Goal: Find specific page/section: Find specific page/section

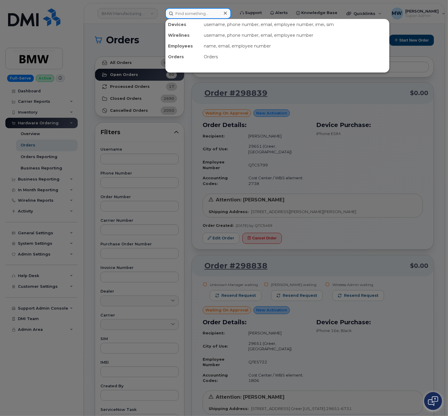
click at [188, 14] on input at bounding box center [198, 13] width 66 height 11
paste input "8643866226"
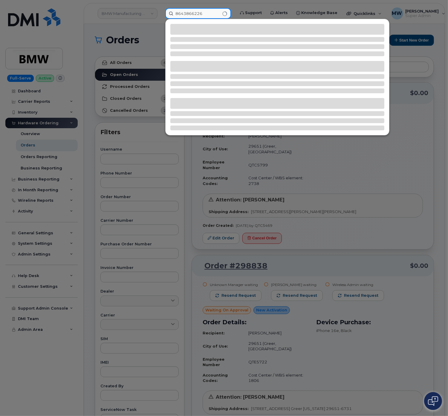
type input "8643866226"
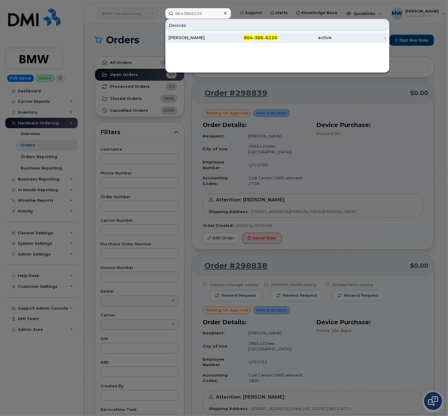
click at [257, 37] on span "386" at bounding box center [259, 37] width 9 height 5
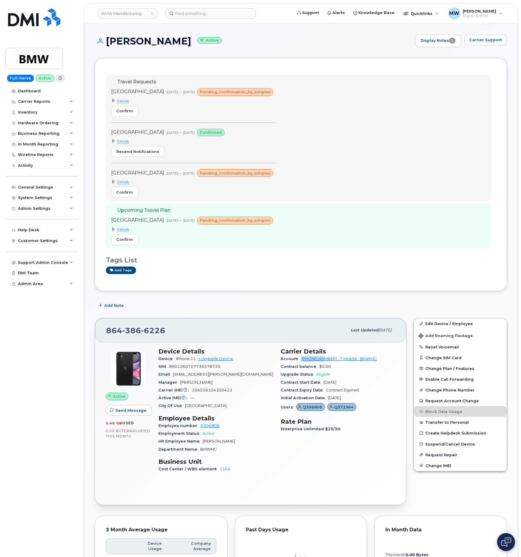
drag, startPoint x: 300, startPoint y: 362, endPoint x: 325, endPoint y: 362, distance: 25.1
click at [325, 362] on div "Account 972523090 - T-Mobile - BMWMC" at bounding box center [338, 359] width 115 height 8
copy link "972523090"
click at [190, 21] on header "BMW Manufacturing Co LLC Support Alerts Knowledge Base Quicklinks Suspend / Can…" at bounding box center [301, 13] width 434 height 21
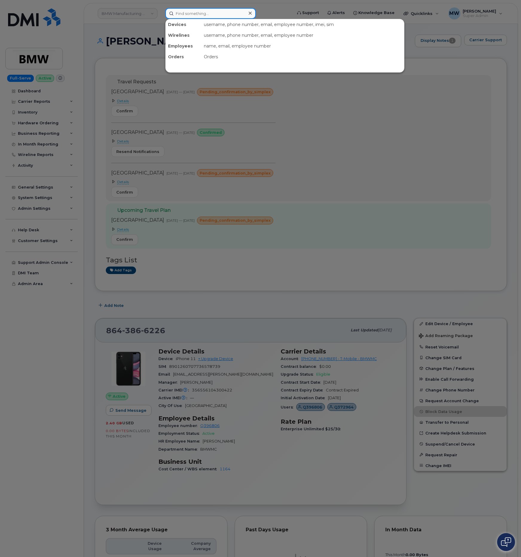
click at [187, 17] on input at bounding box center [210, 13] width 91 height 11
paste input "864) 765-4644"
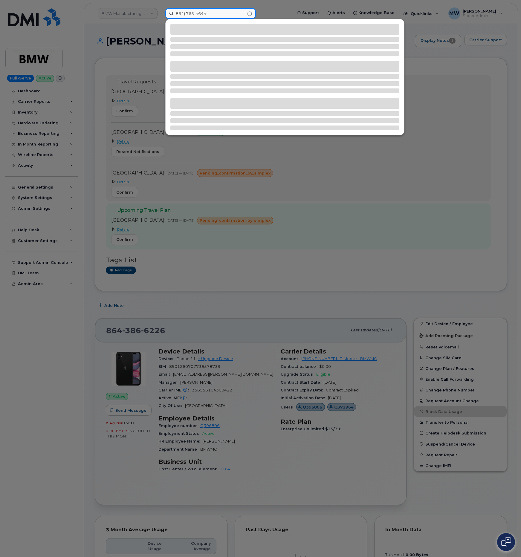
type input "864) 765-4644"
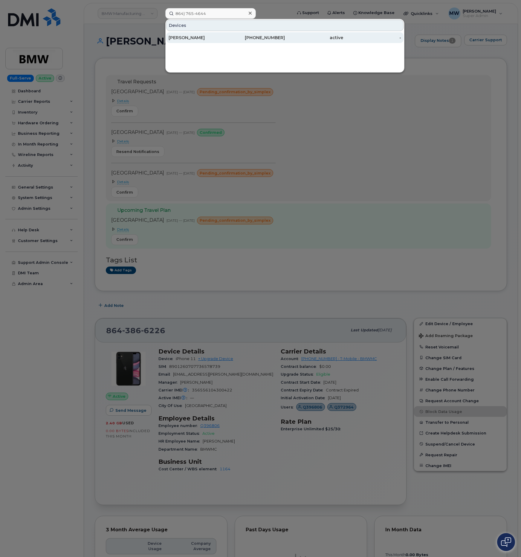
click at [293, 37] on div "active" at bounding box center [314, 38] width 58 height 6
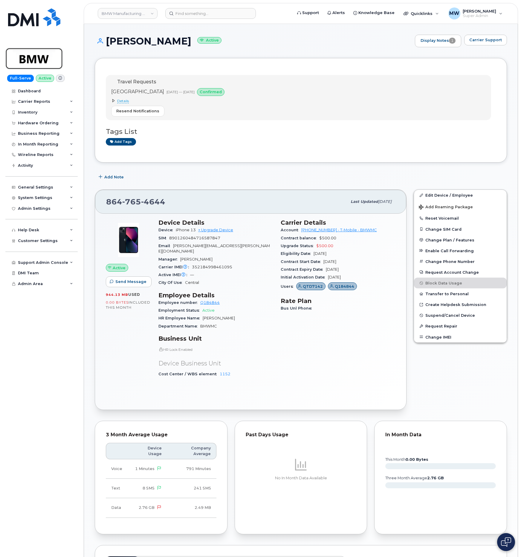
click at [25, 65] on img at bounding box center [34, 58] width 46 height 17
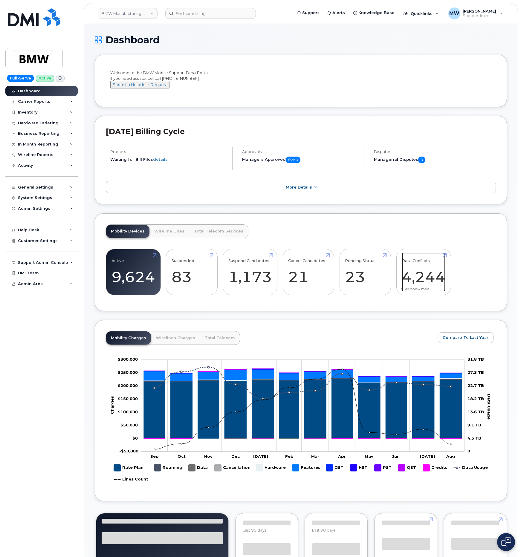
click at [437, 281] on link "Data Conflicts 4,244" at bounding box center [424, 271] width 44 height 39
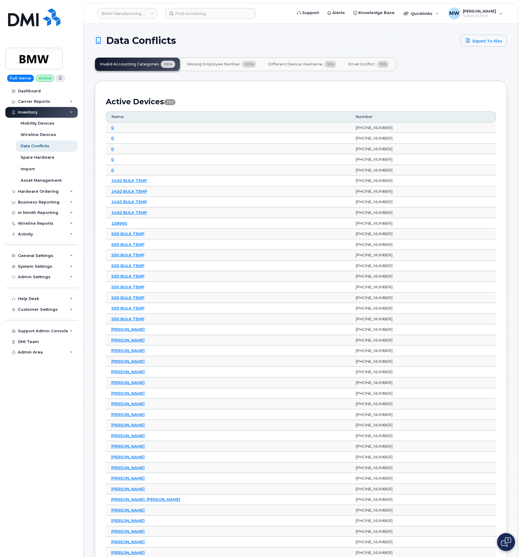
click at [324, 64] on span "324" at bounding box center [330, 64] width 12 height 7
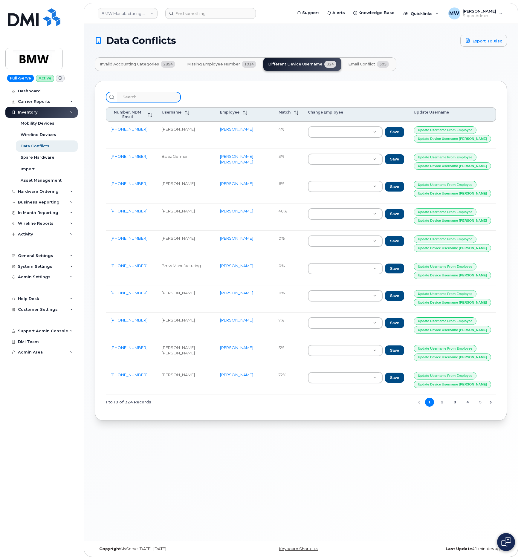
click at [143, 97] on input "search" at bounding box center [149, 97] width 64 height 11
paste input "864) 765-4644"
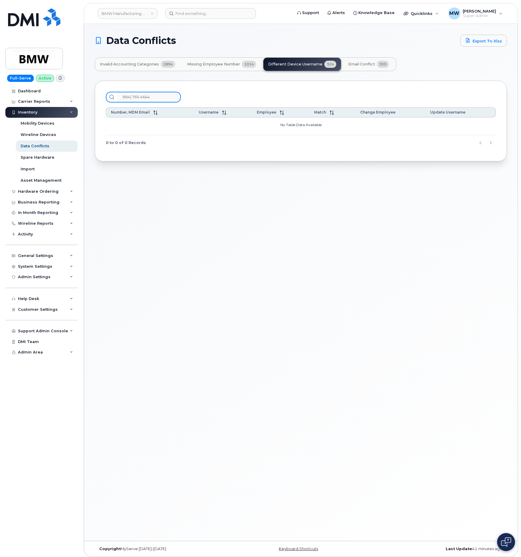
click at [132, 98] on input "864) 765-4644" at bounding box center [149, 97] width 64 height 11
type input "867654644"
click at [214, 94] on div "867654644" at bounding box center [301, 97] width 390 height 11
click at [144, 63] on span "Invalid Accounting Categories" at bounding box center [129, 64] width 59 height 5
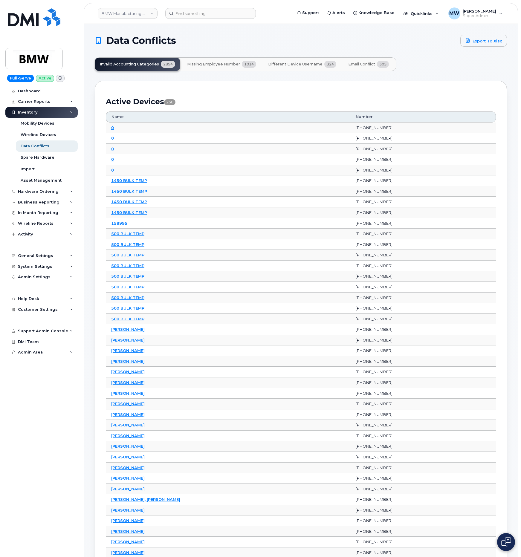
click at [374, 68] on button "Email Conflict 305" at bounding box center [368, 64] width 50 height 13
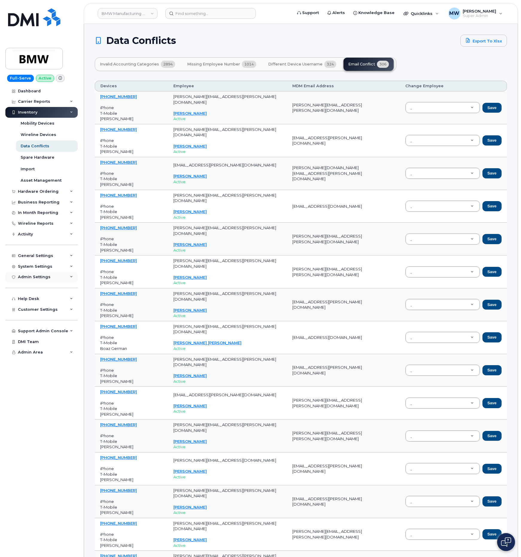
click at [62, 279] on div "Admin Settings" at bounding box center [41, 277] width 72 height 11
click at [61, 266] on div "System Settings" at bounding box center [41, 266] width 72 height 11
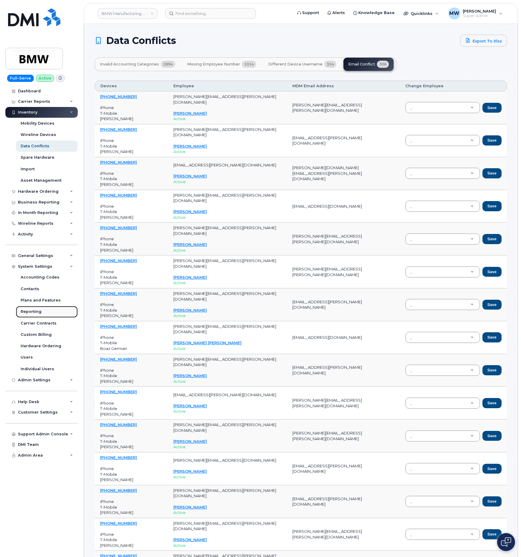
click at [48, 311] on link "Reporting" at bounding box center [47, 311] width 62 height 11
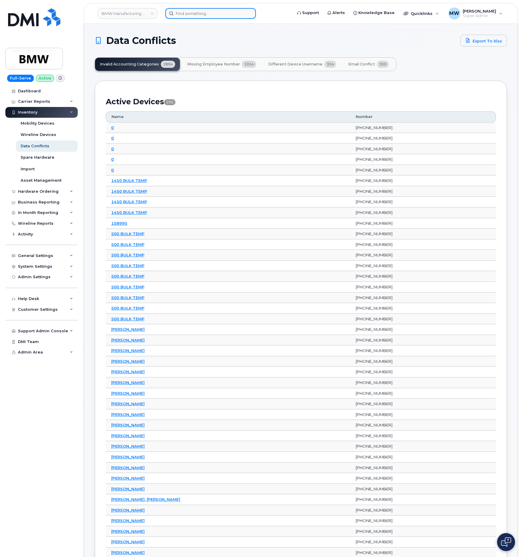
click at [201, 11] on input at bounding box center [210, 13] width 91 height 11
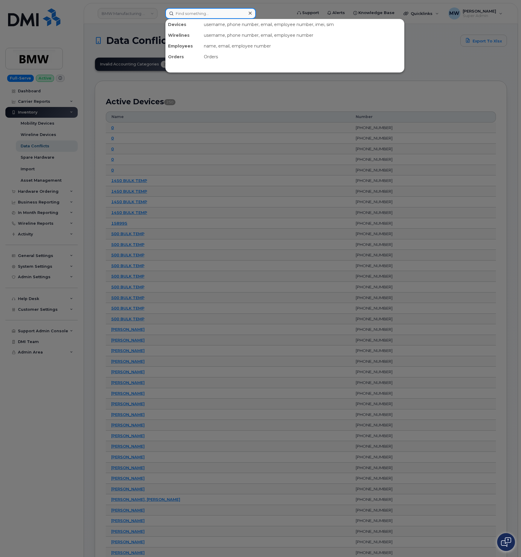
paste input "864) 765-4644"
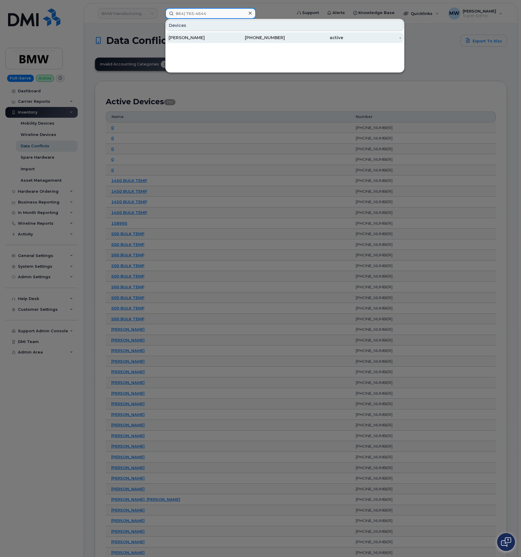
type input "864) 765-4644"
click at [285, 42] on div "864-765-4644" at bounding box center [314, 37] width 58 height 11
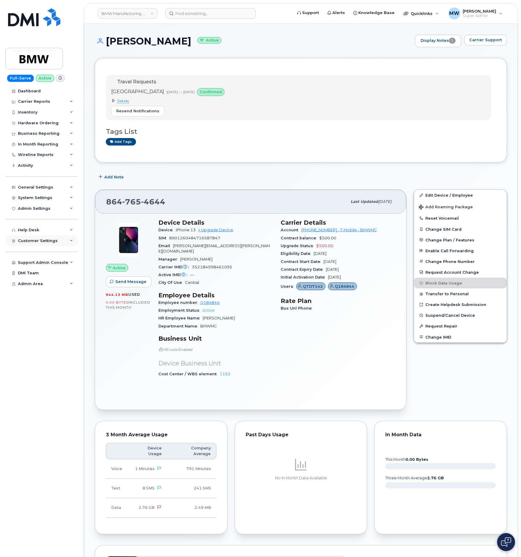
click at [39, 239] on span "Customer Settings" at bounding box center [38, 240] width 40 height 4
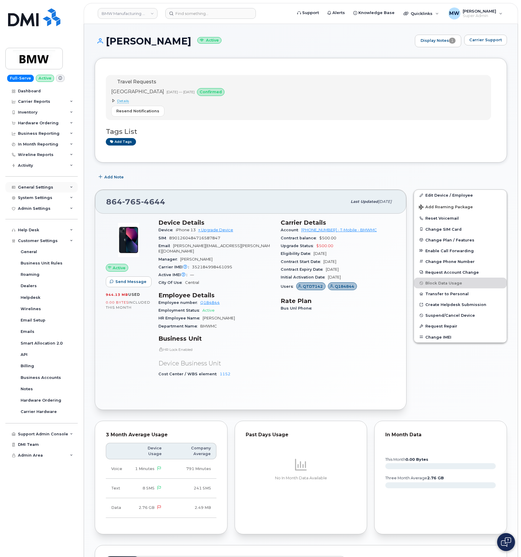
click at [37, 189] on div "General Settings" at bounding box center [35, 187] width 35 height 5
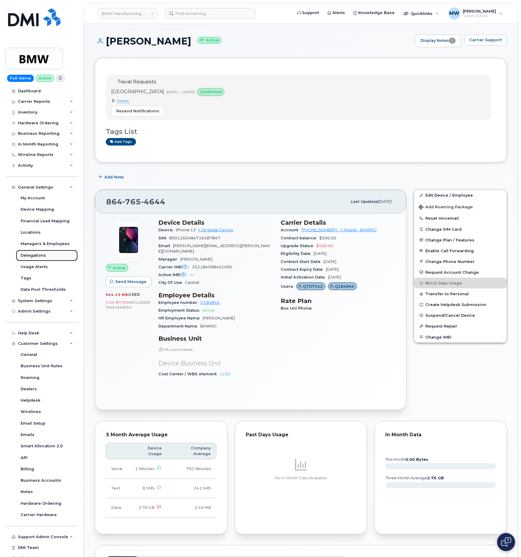
click at [48, 256] on link "Delegations" at bounding box center [47, 255] width 62 height 11
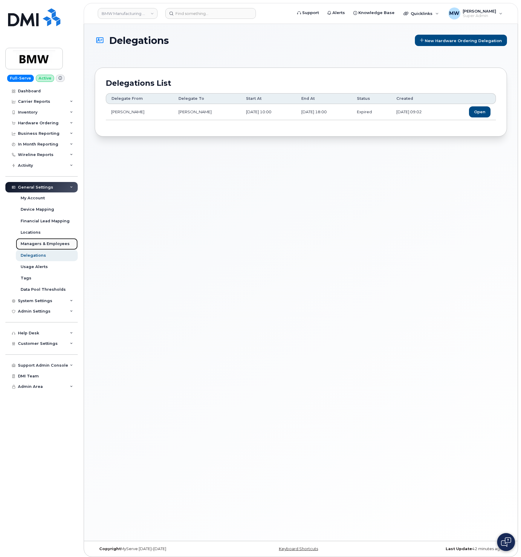
click at [51, 244] on div "Managers & Employees" at bounding box center [45, 243] width 49 height 5
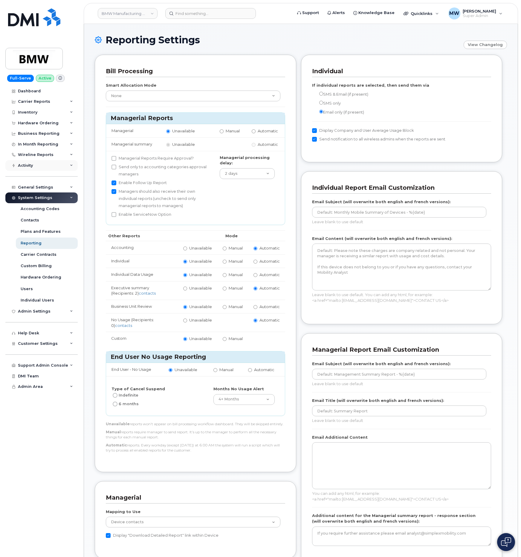
click at [33, 162] on div "Activity" at bounding box center [41, 165] width 72 height 11
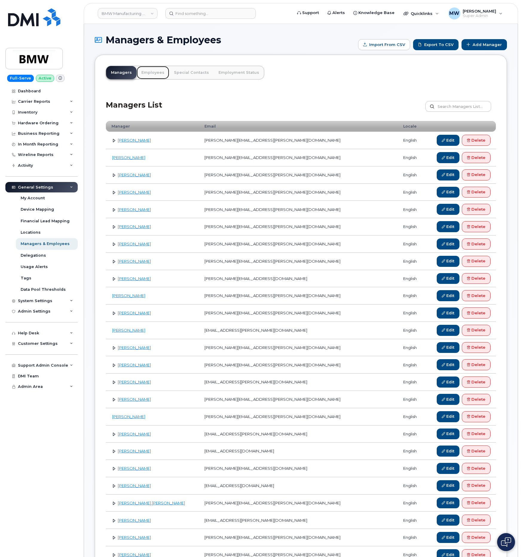
click at [151, 77] on link "Employees" at bounding box center [153, 72] width 33 height 13
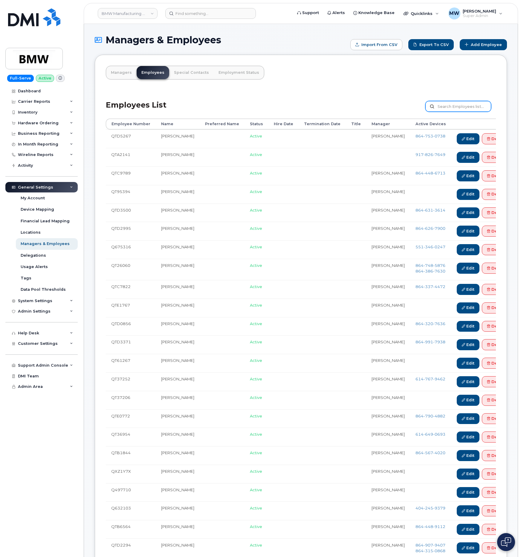
click at [451, 106] on input "text" at bounding box center [458, 106] width 66 height 11
click at [50, 256] on link "Delegations" at bounding box center [47, 255] width 62 height 11
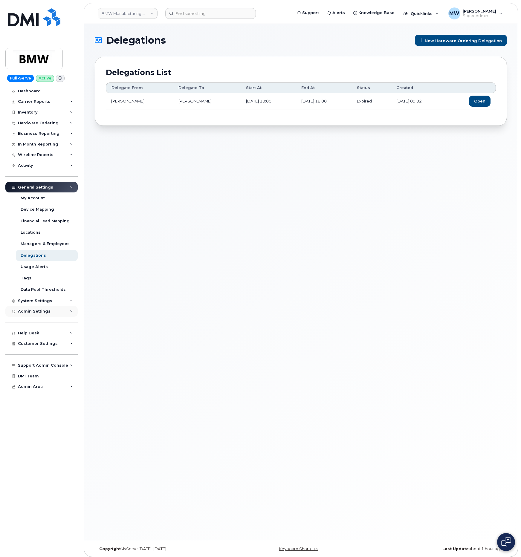
click at [54, 310] on div "Admin Settings" at bounding box center [41, 311] width 72 height 11
click at [38, 383] on div "Customer Settings" at bounding box center [41, 378] width 72 height 11
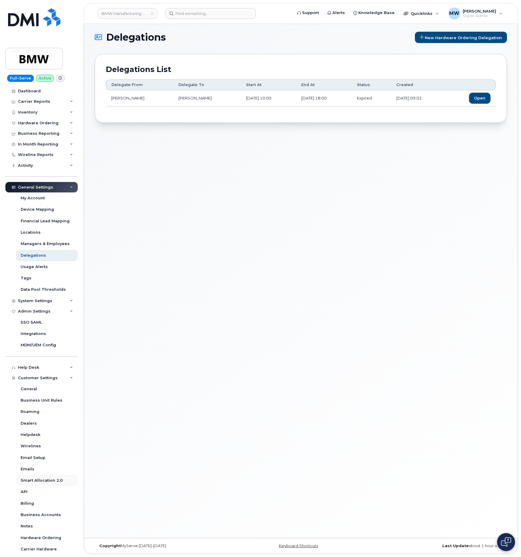
scroll to position [40, 0]
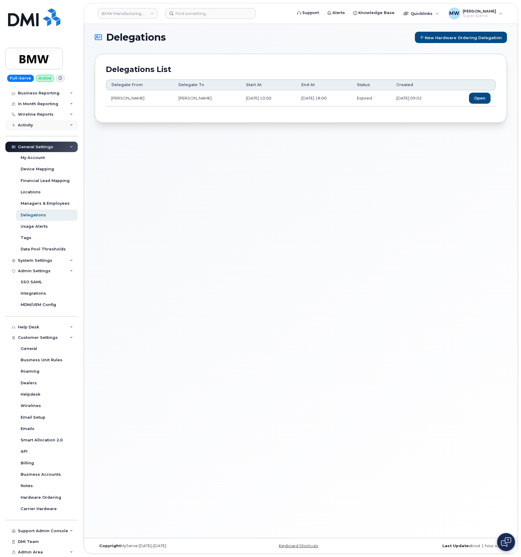
click at [28, 124] on div "Activity" at bounding box center [25, 125] width 15 height 5
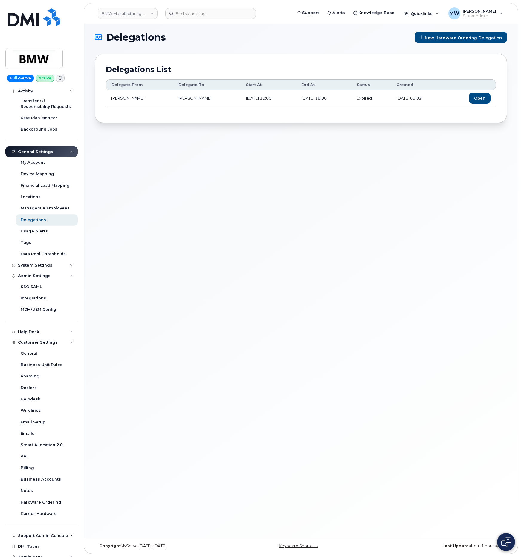
scroll to position [114, 0]
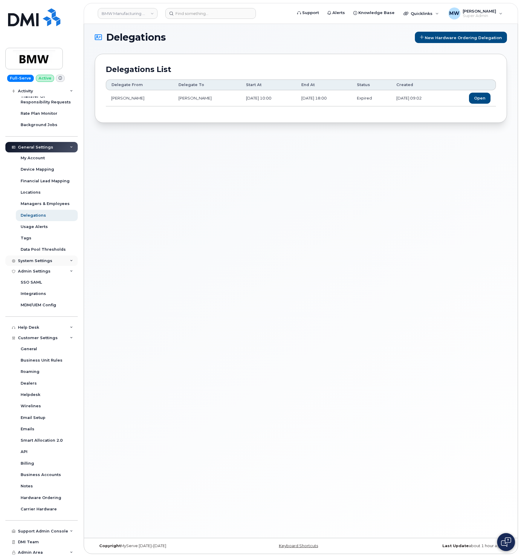
click at [62, 262] on div "System Settings" at bounding box center [41, 260] width 72 height 11
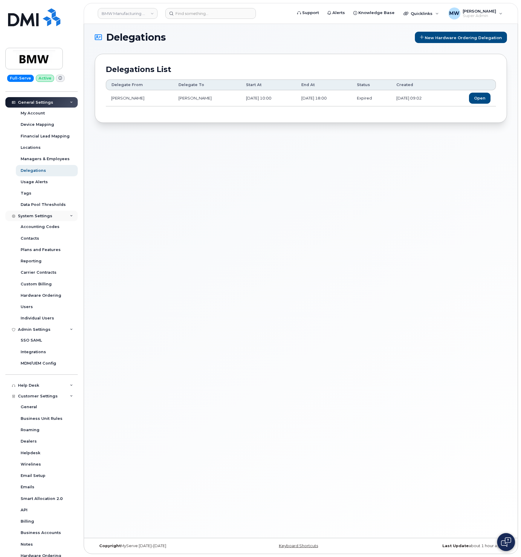
scroll to position [204, 0]
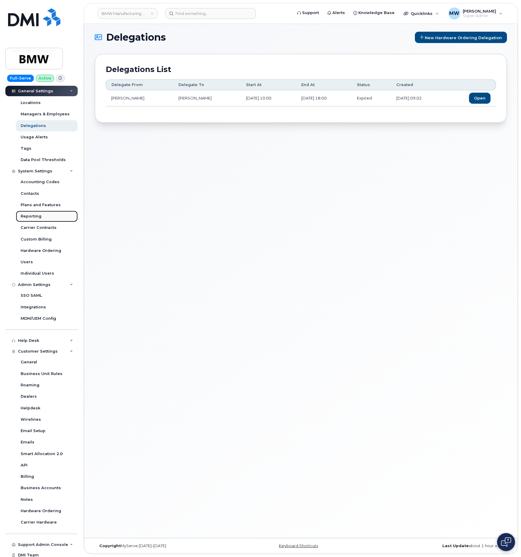
click at [31, 214] on div "Reporting" at bounding box center [31, 216] width 21 height 5
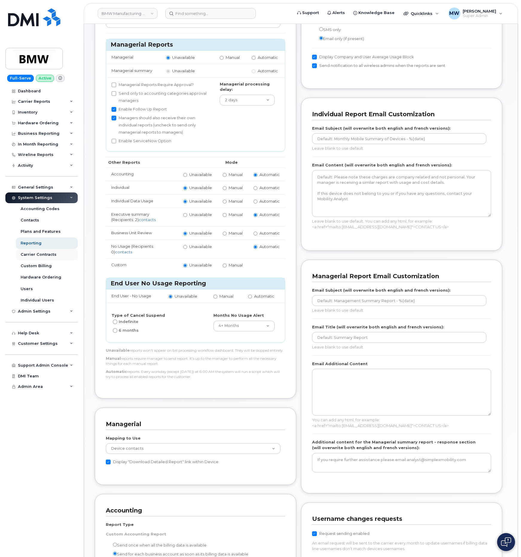
scroll to position [90, 0]
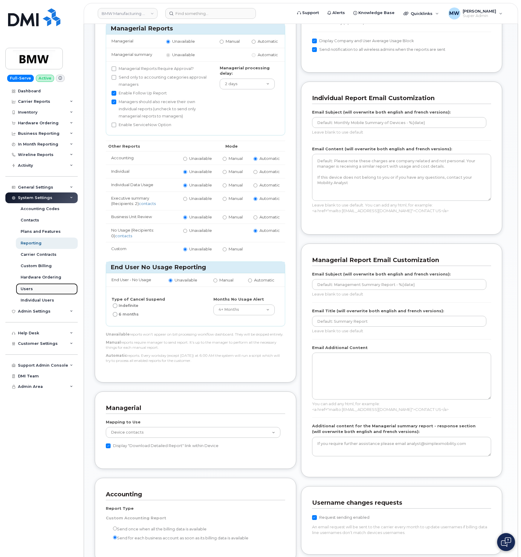
click at [37, 293] on link "Users" at bounding box center [47, 288] width 62 height 11
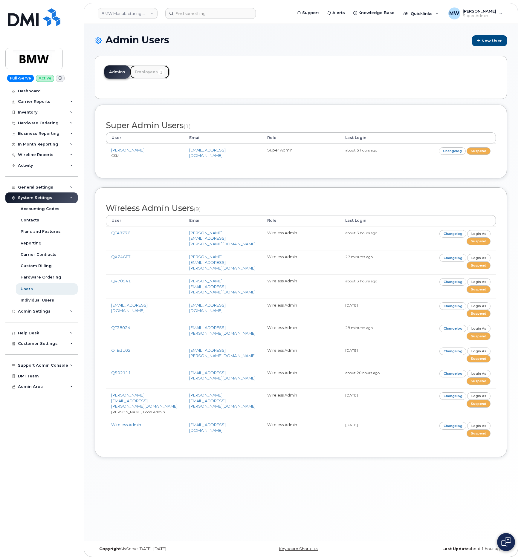
click at [145, 72] on link "Employees 1" at bounding box center [149, 71] width 39 height 13
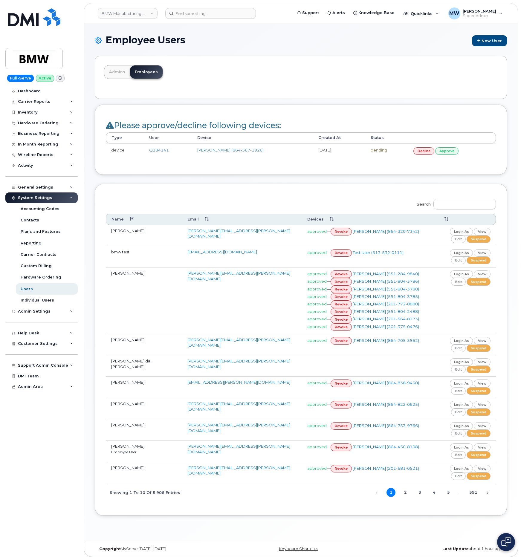
scroll to position [21, 0]
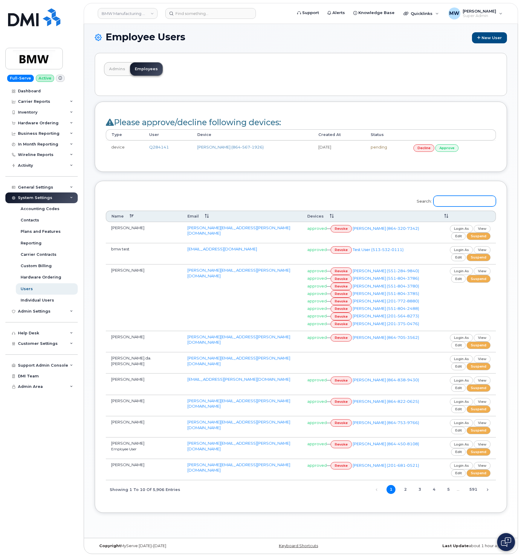
click at [453, 196] on input "Search:" at bounding box center [464, 201] width 62 height 11
paste input "864) 765-4644"
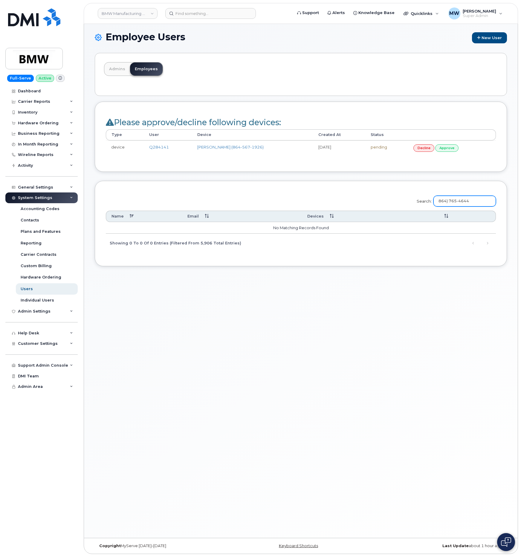
click at [454, 202] on input "864) 765-4644" at bounding box center [464, 201] width 62 height 11
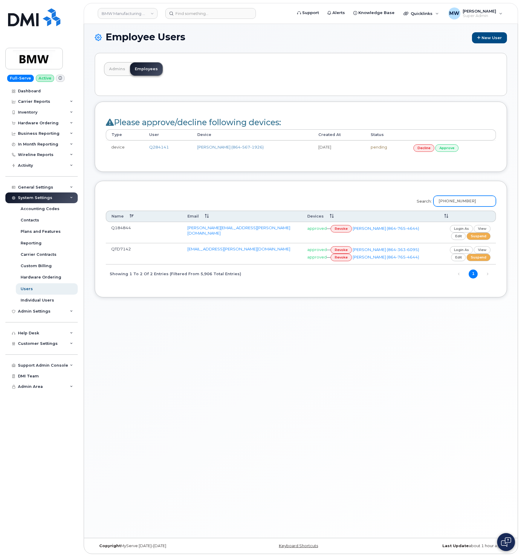
type input "[PHONE_NUMBER]"
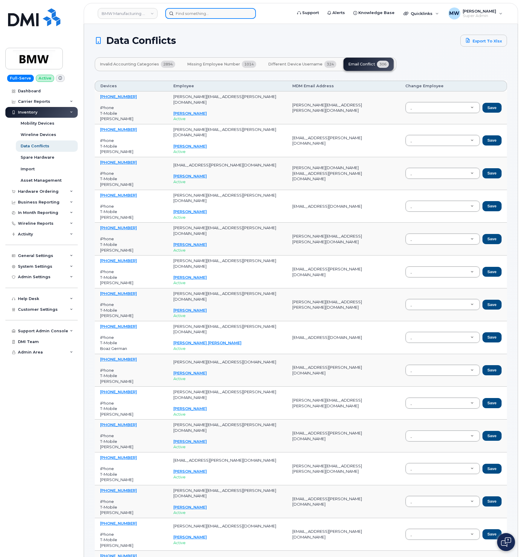
click at [231, 13] on input at bounding box center [210, 13] width 91 height 11
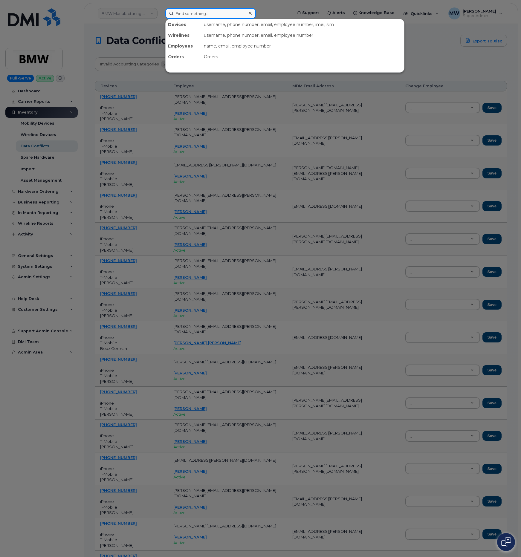
paste input "864) 765-4644"
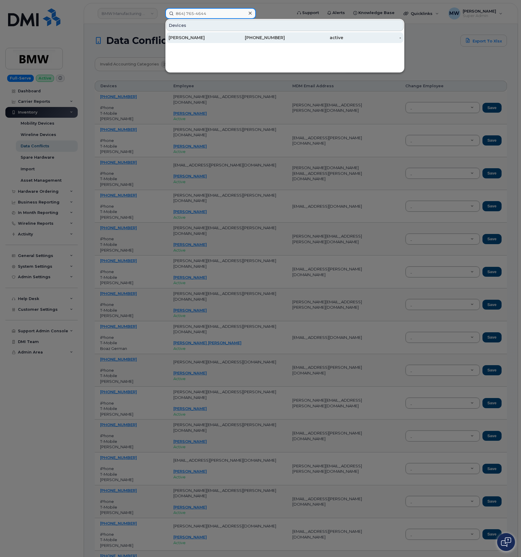
type input "864) 765-4644"
click at [215, 36] on div "[PERSON_NAME]" at bounding box center [198, 38] width 58 height 6
